Goal: Understand process/instructions

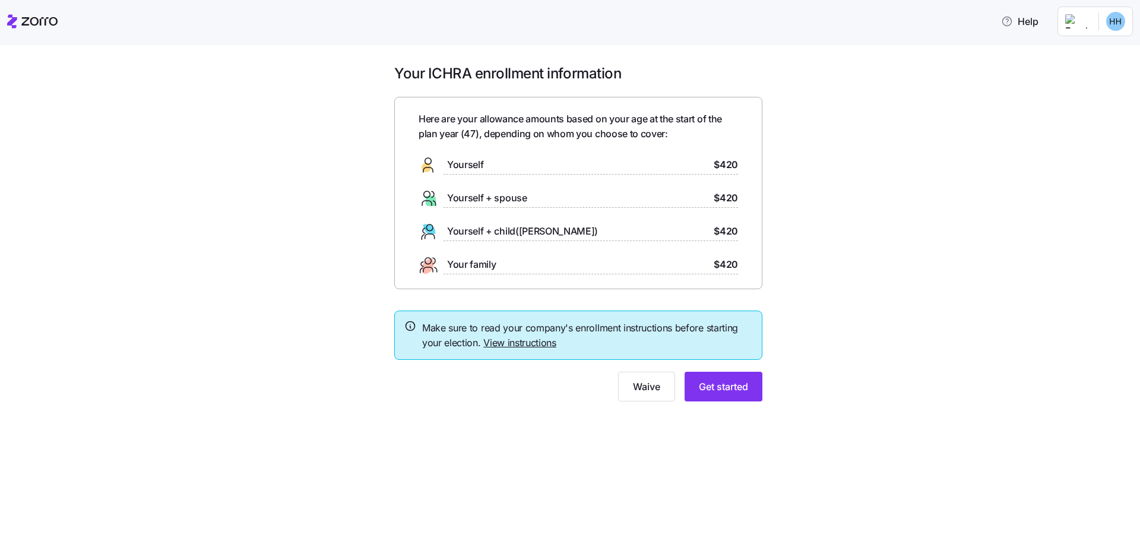
click at [538, 346] on link "View instructions" at bounding box center [519, 343] width 73 height 12
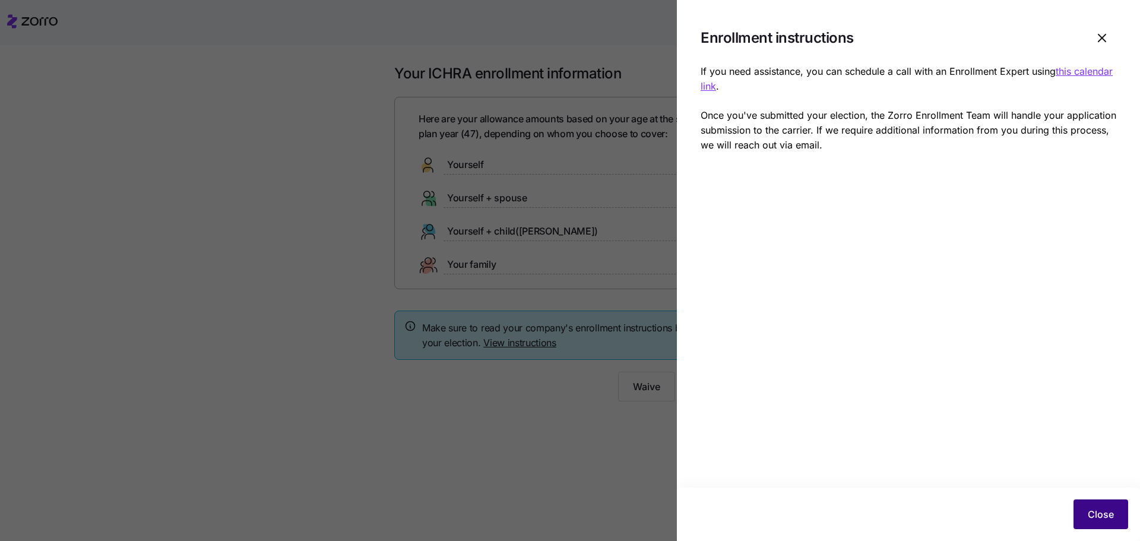
click at [1091, 515] on span "Close" at bounding box center [1101, 514] width 26 height 14
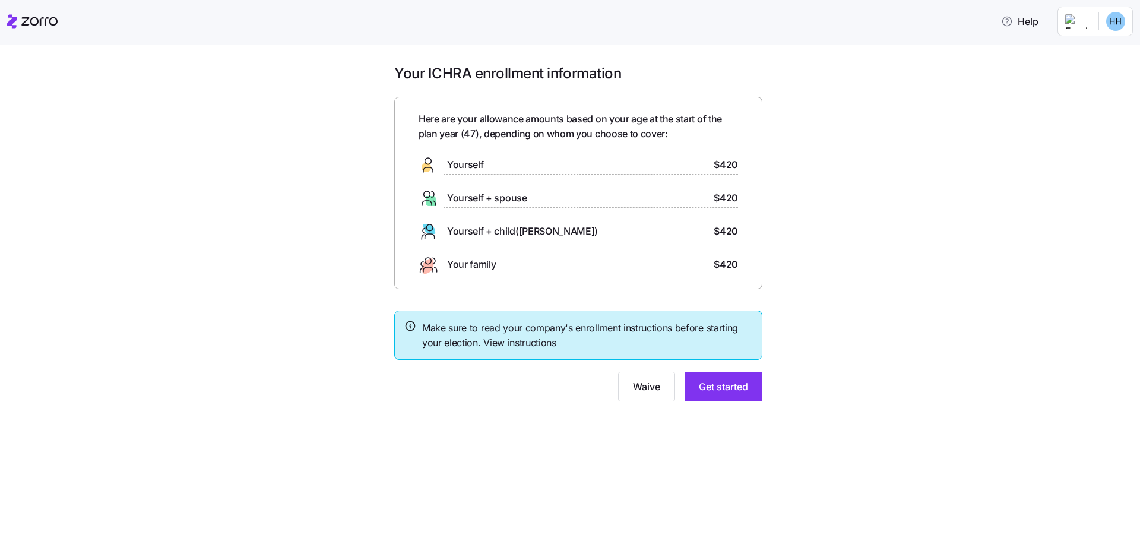
click at [531, 341] on link "View instructions" at bounding box center [519, 343] width 73 height 12
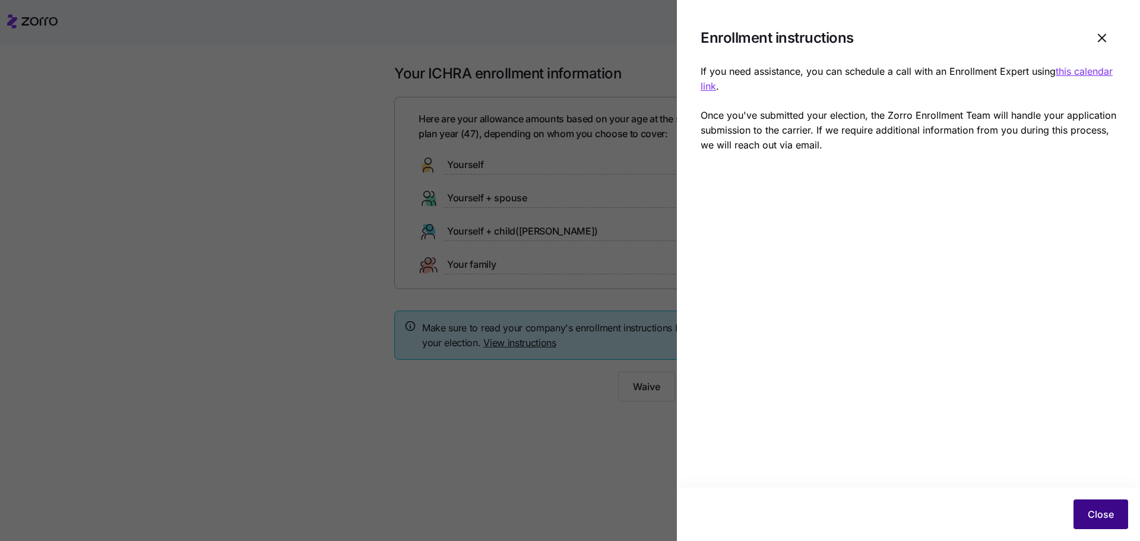
click at [1120, 515] on button "Close" at bounding box center [1101, 514] width 55 height 30
